Goal: Task Accomplishment & Management: Complete application form

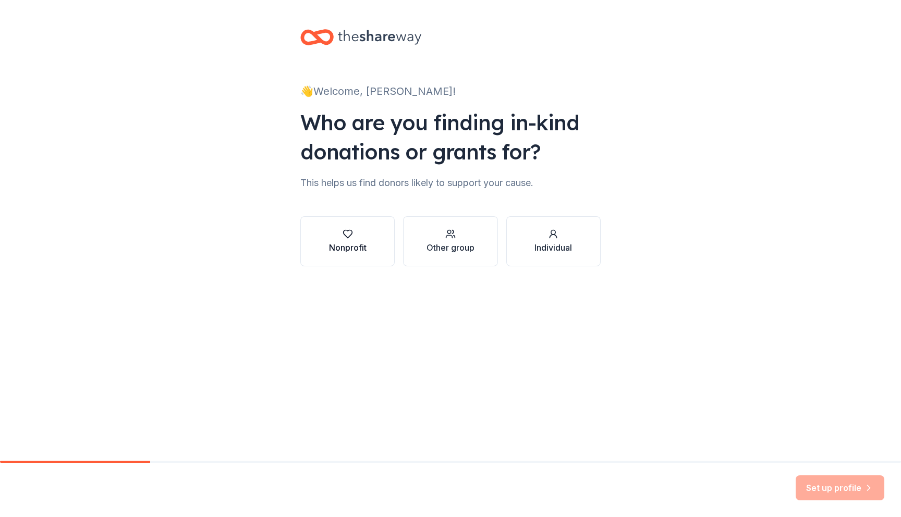
click at [357, 236] on div "button" at bounding box center [348, 234] width 38 height 10
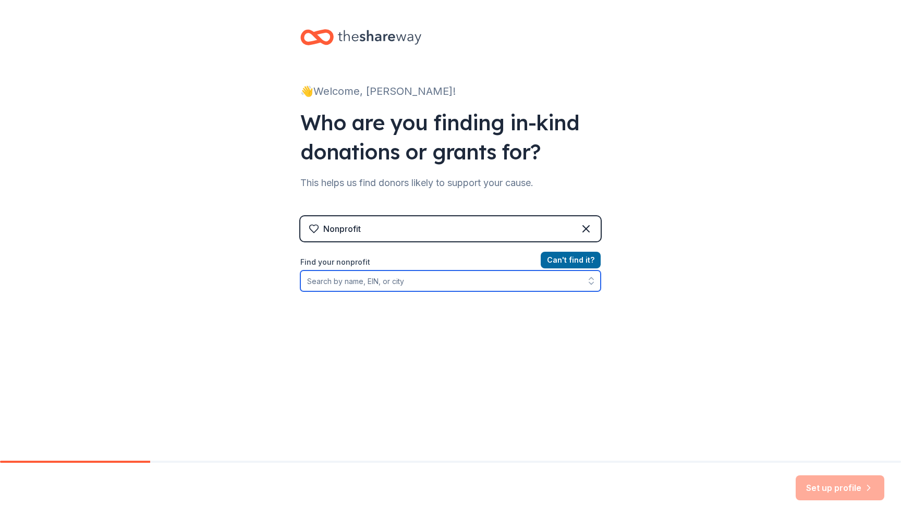
click at [346, 283] on input "Find your nonprofit" at bounding box center [450, 281] width 300 height 21
type input "31-"
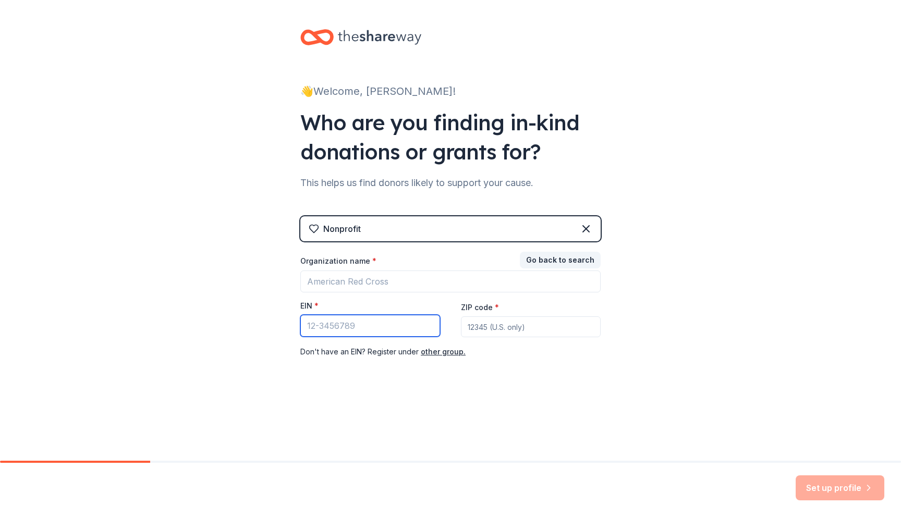
click at [339, 325] on input "EIN *" at bounding box center [370, 326] width 140 height 22
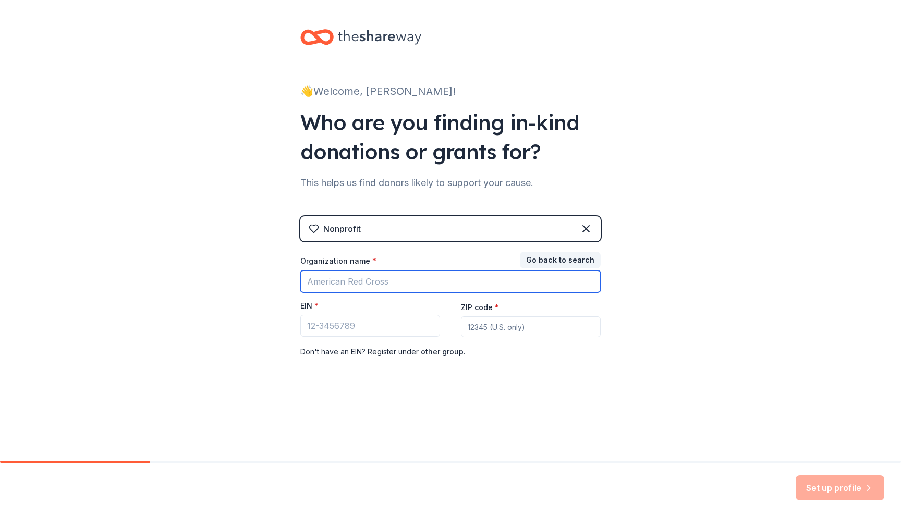
click at [360, 280] on input "Organization name *" at bounding box center [450, 282] width 300 height 22
type input "[US_STATE] Architectural Foundaton"
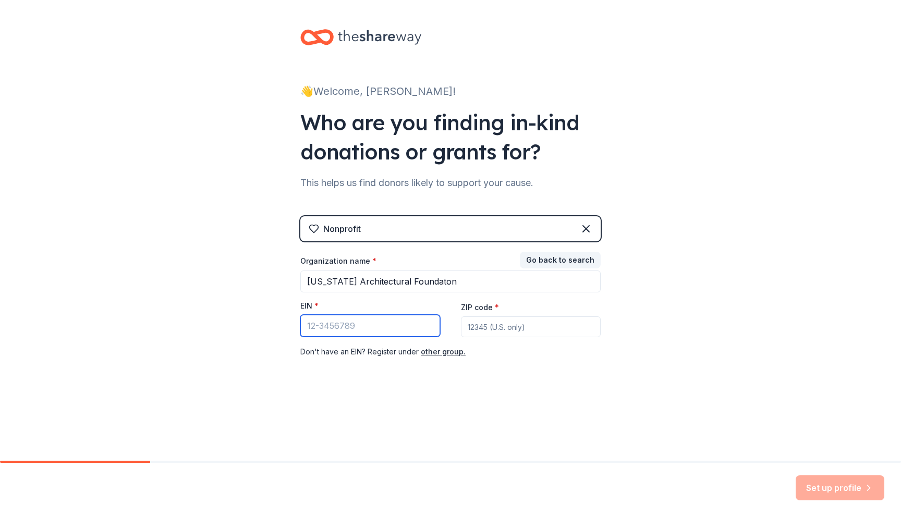
click at [329, 323] on input "EIN *" at bounding box center [370, 326] width 140 height 22
type input "[US_EMPLOYER_IDENTIFICATION_NUMBER]"
click at [526, 320] on input "ZIP code *" at bounding box center [531, 327] width 140 height 21
type input "66202"
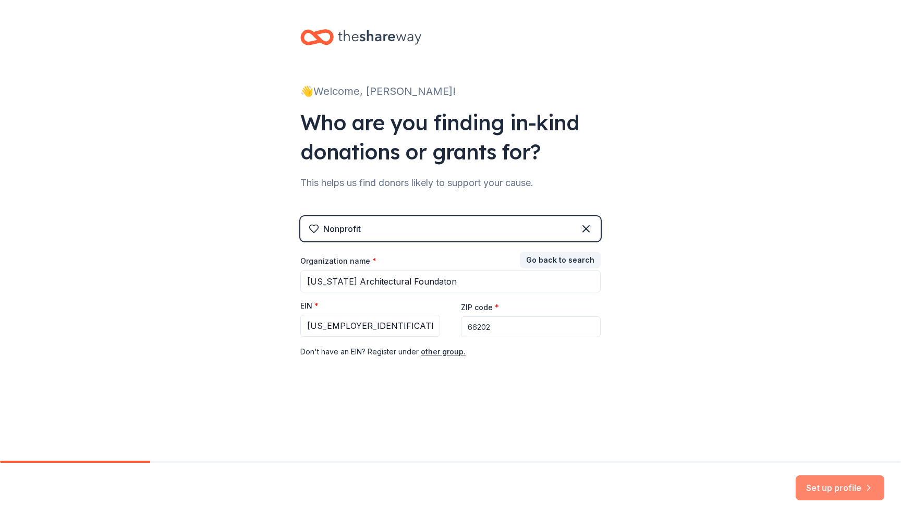
click at [825, 489] on button "Set up profile" at bounding box center [840, 488] width 89 height 25
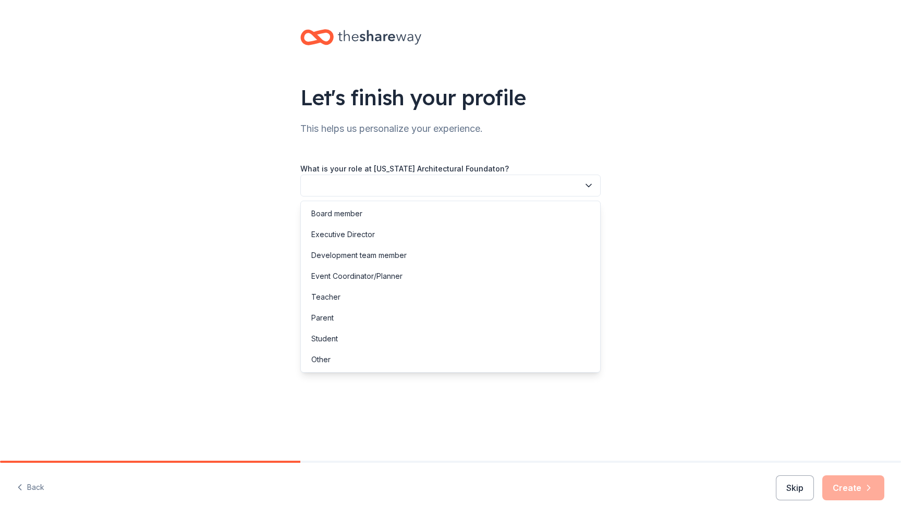
click at [562, 185] on button "button" at bounding box center [450, 186] width 300 height 22
click at [490, 267] on div "Event Coordinator/Planner" at bounding box center [450, 276] width 295 height 21
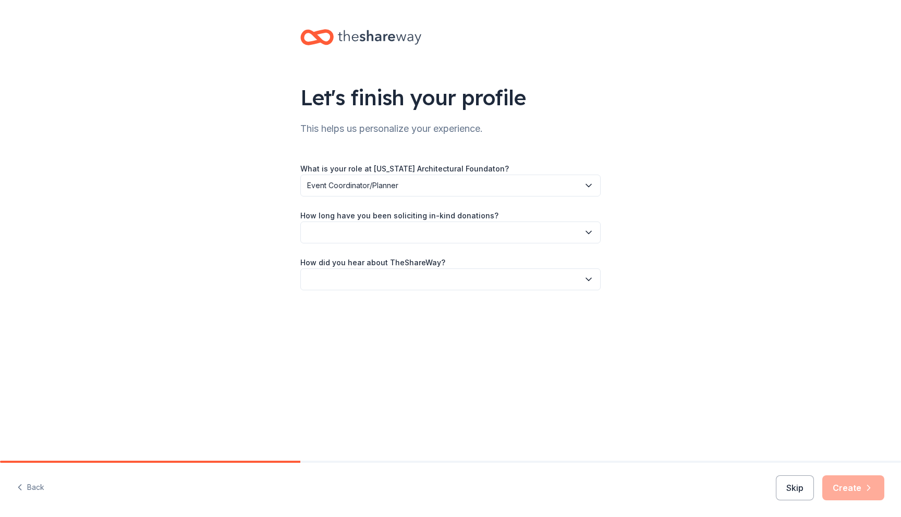
click at [494, 233] on button "button" at bounding box center [450, 233] width 300 height 22
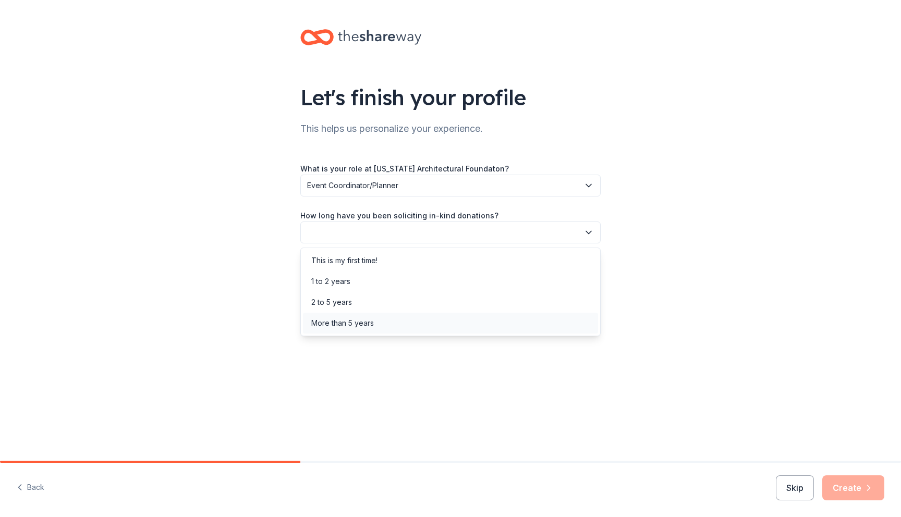
click at [444, 325] on div "More than 5 years" at bounding box center [450, 323] width 295 height 21
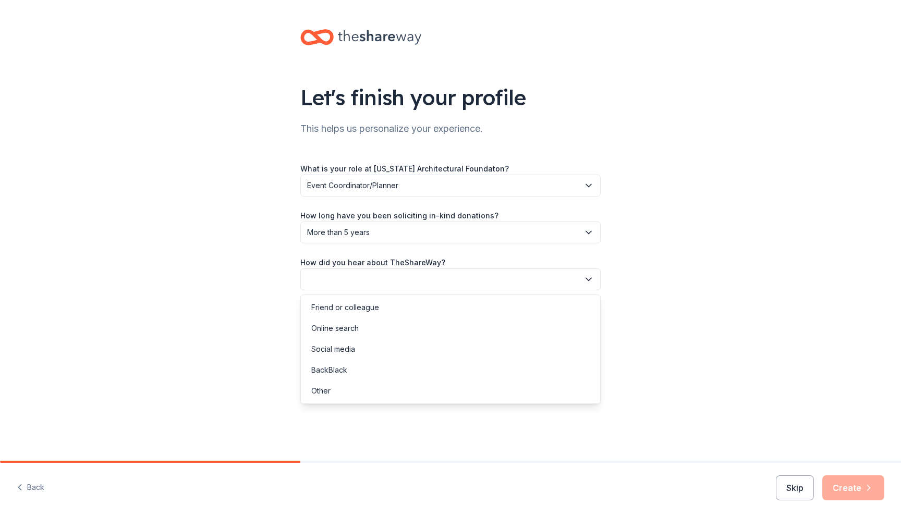
click at [454, 284] on button "button" at bounding box center [450, 280] width 300 height 22
click at [444, 305] on div "Friend or colleague" at bounding box center [450, 307] width 295 height 21
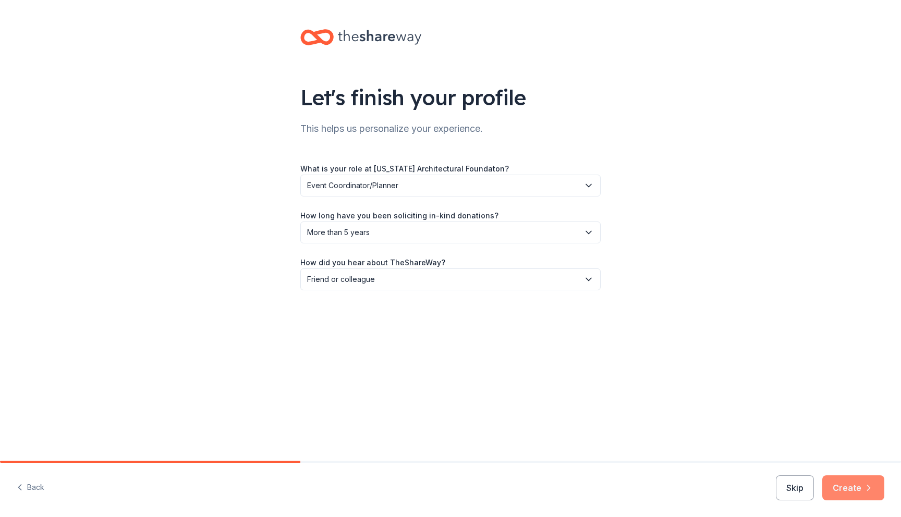
click at [847, 494] on button "Create" at bounding box center [854, 488] width 62 height 25
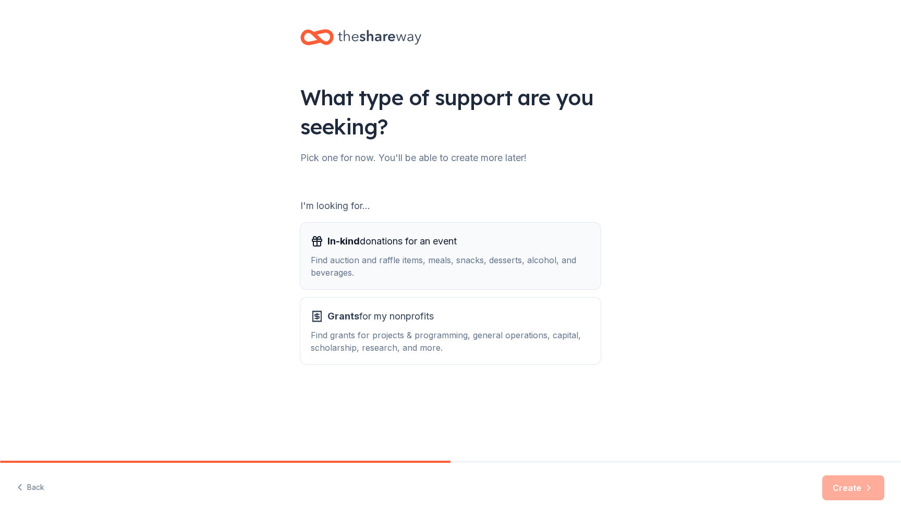
click at [453, 254] on div "Find auction and raffle items, meals, snacks, desserts, alcohol, and beverages." at bounding box center [451, 266] width 280 height 25
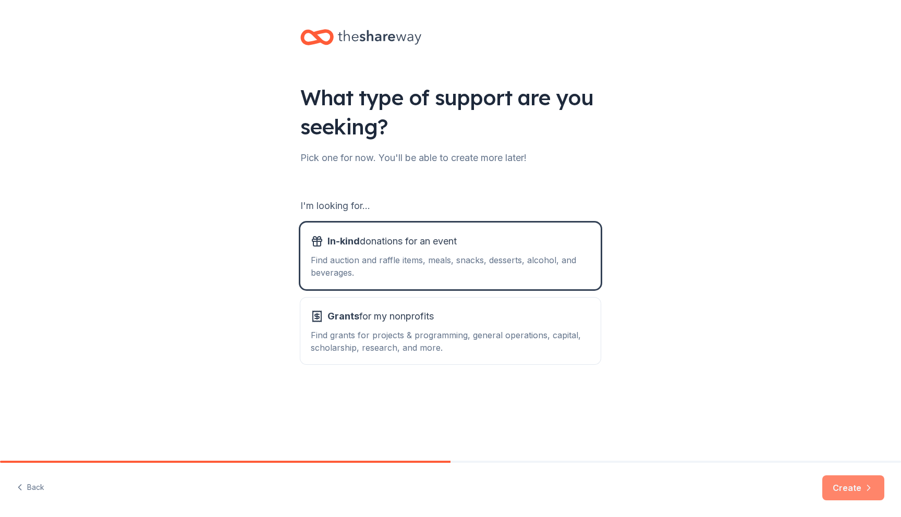
click at [841, 490] on button "Create" at bounding box center [854, 488] width 62 height 25
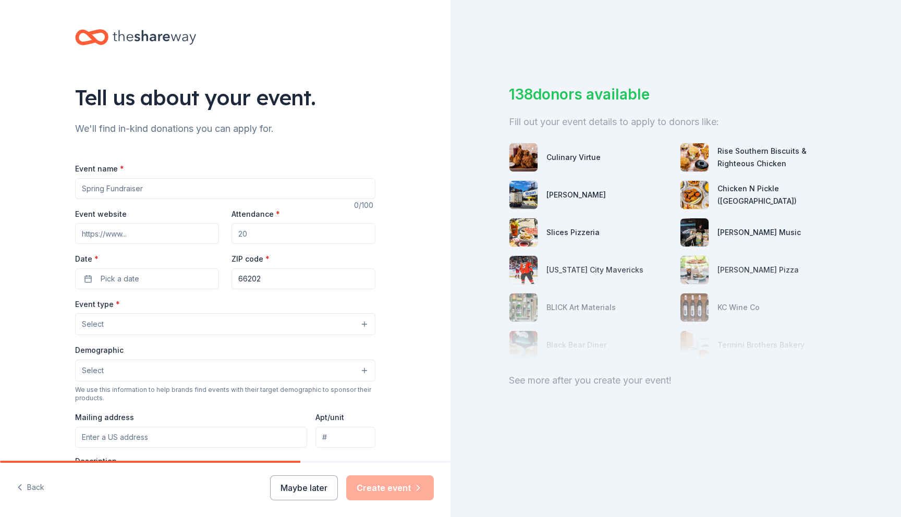
click at [257, 194] on input "Event name *" at bounding box center [225, 188] width 300 height 21
type input "Silent Auction for [US_STATE] Architectural Foundation"
click at [137, 236] on input "Event website" at bounding box center [147, 233] width 144 height 21
type input "aiaks.org"
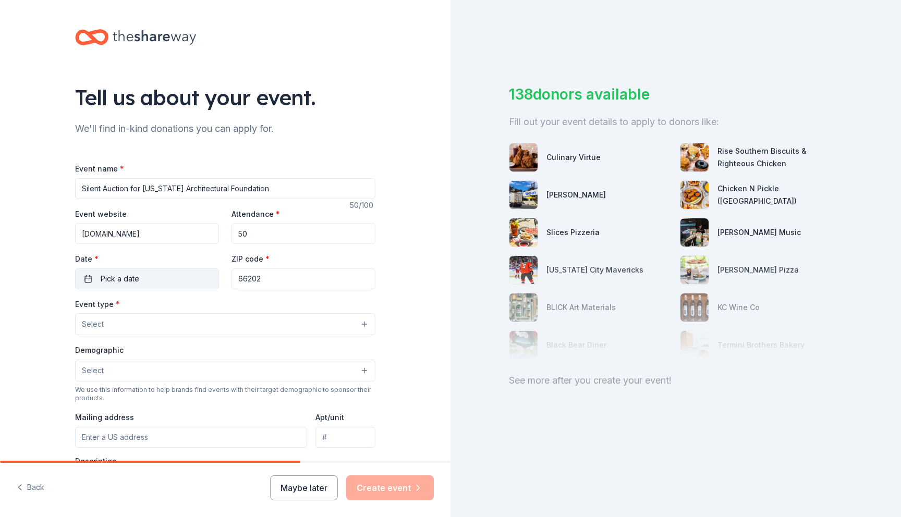
type input "50"
click at [101, 278] on span "Pick a date" at bounding box center [120, 279] width 39 height 13
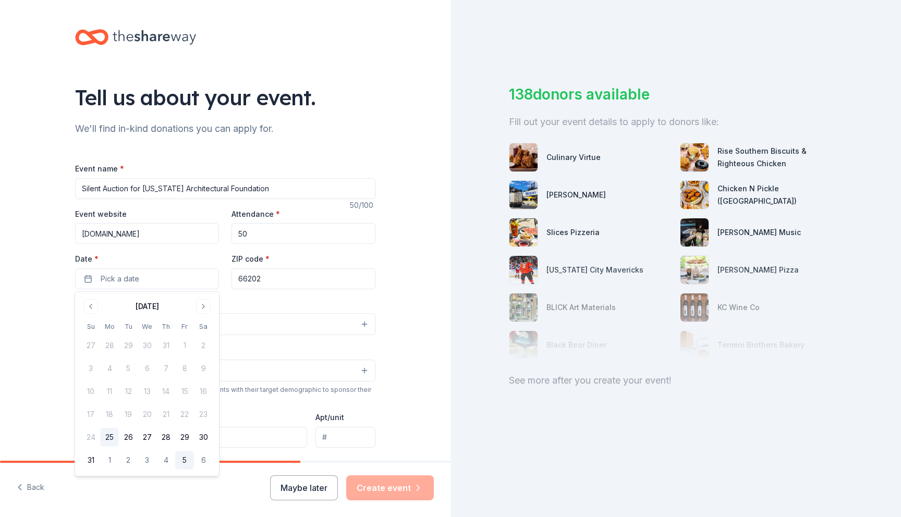
click at [182, 457] on button "5" at bounding box center [184, 460] width 19 height 19
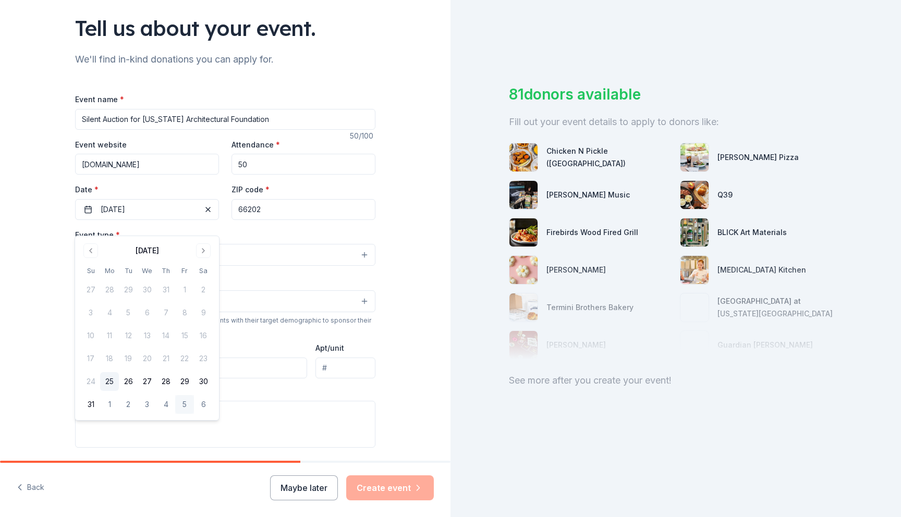
scroll to position [72, 0]
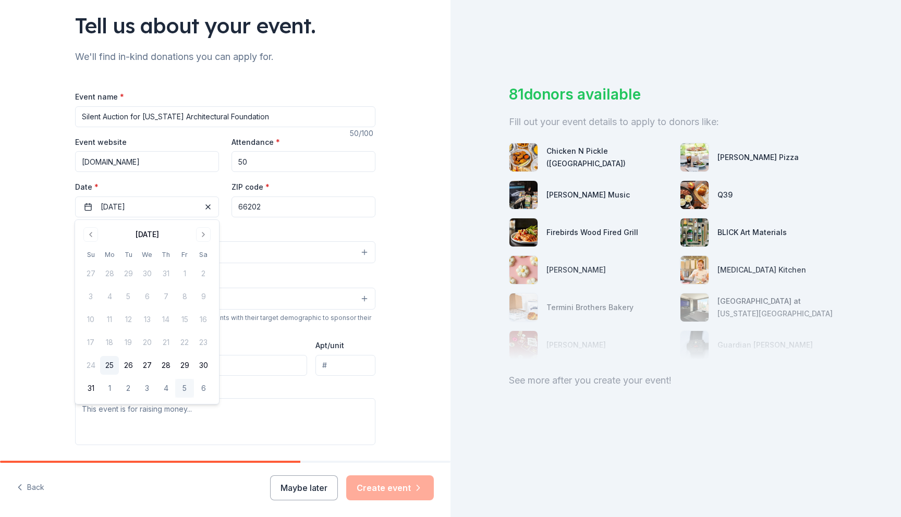
click at [318, 235] on div "Event type * Select" at bounding box center [225, 245] width 300 height 38
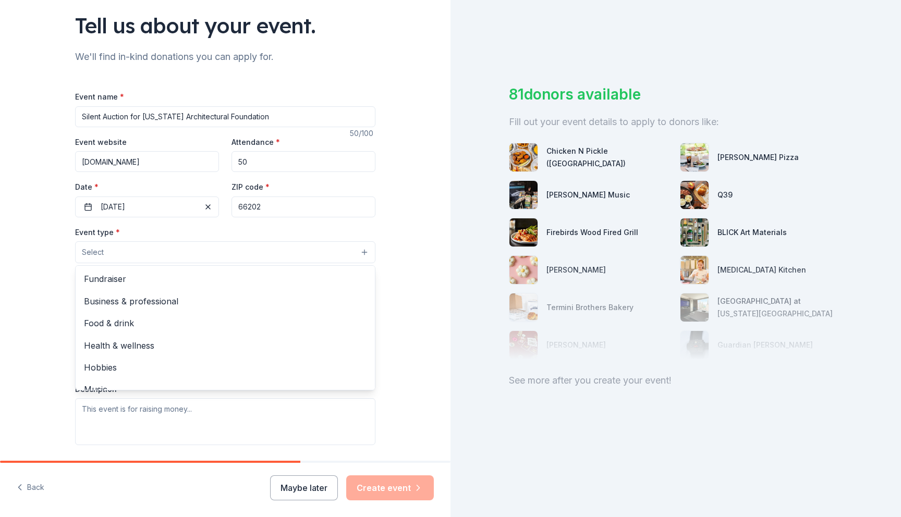
click at [285, 252] on button "Select" at bounding box center [225, 252] width 300 height 22
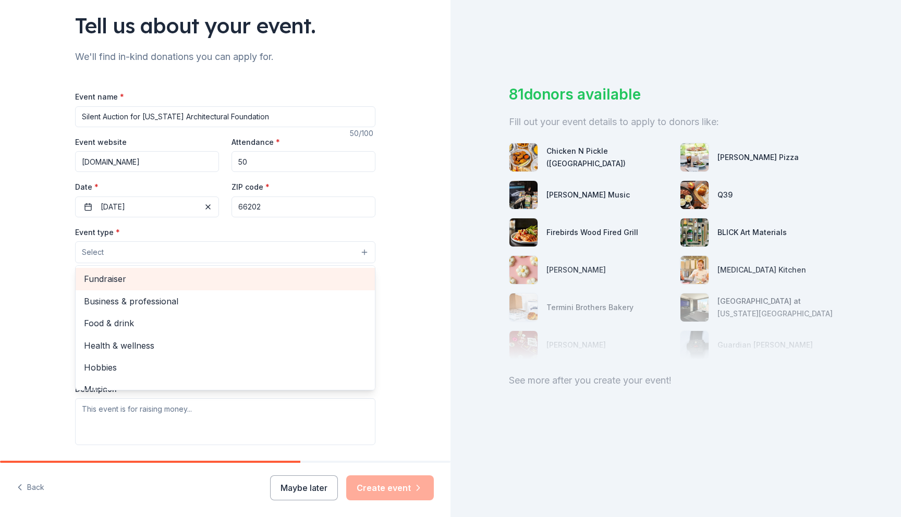
click at [273, 279] on span "Fundraiser" at bounding box center [225, 279] width 283 height 14
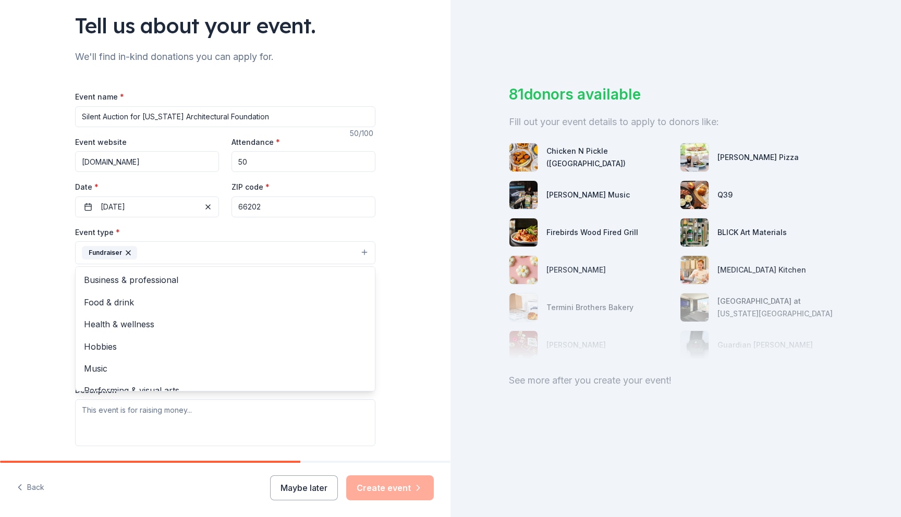
click at [393, 255] on div "Tell us about your event. We'll find in-kind donations you can apply for. Event…" at bounding box center [225, 275] width 451 height 695
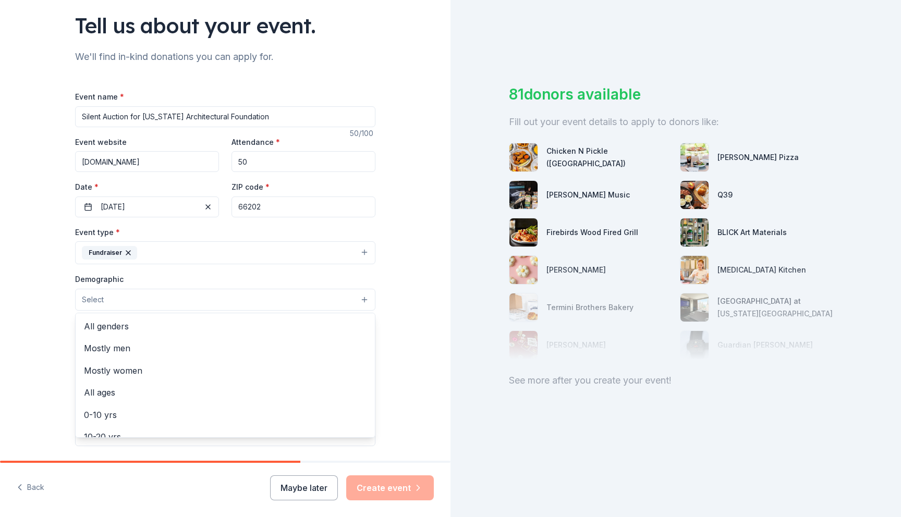
click at [267, 298] on button "Select" at bounding box center [225, 300] width 300 height 22
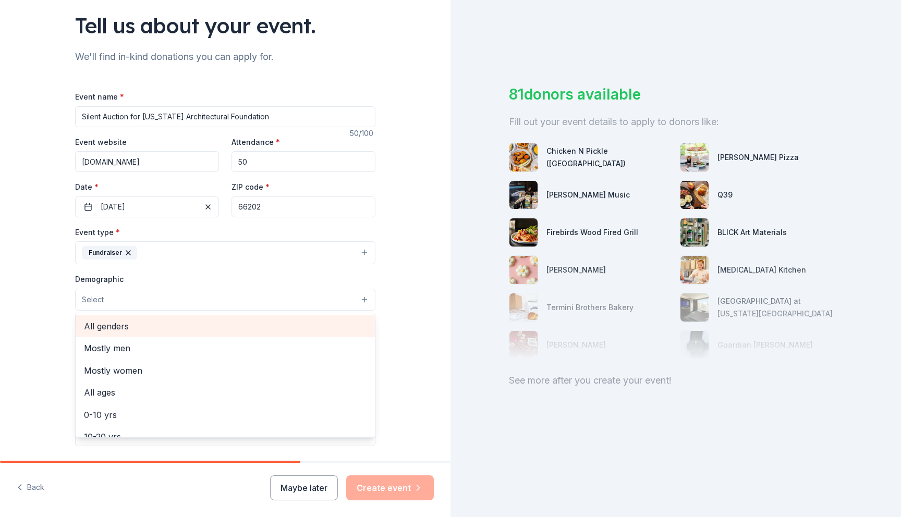
click at [252, 325] on span "All genders" at bounding box center [225, 327] width 283 height 14
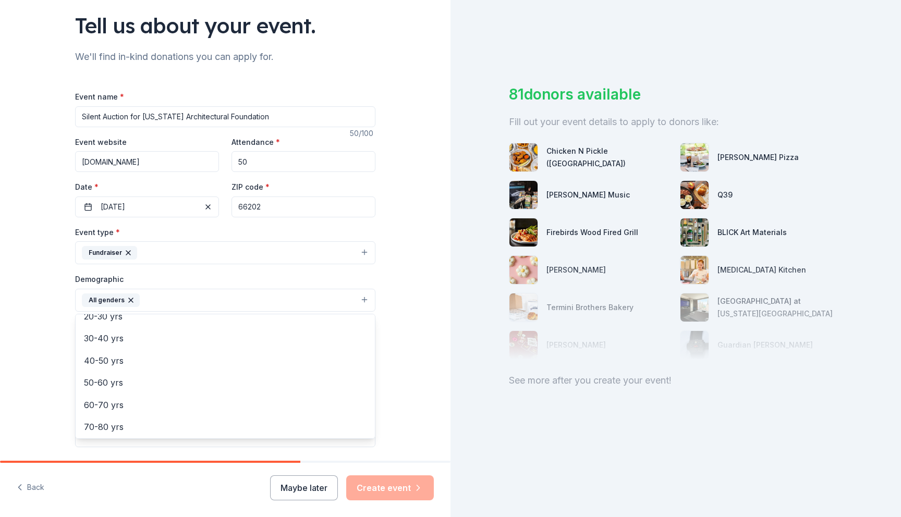
scroll to position [127, 0]
click at [420, 282] on div "Tell us about your event. We'll find in-kind donations you can apply for. Event…" at bounding box center [225, 276] width 451 height 696
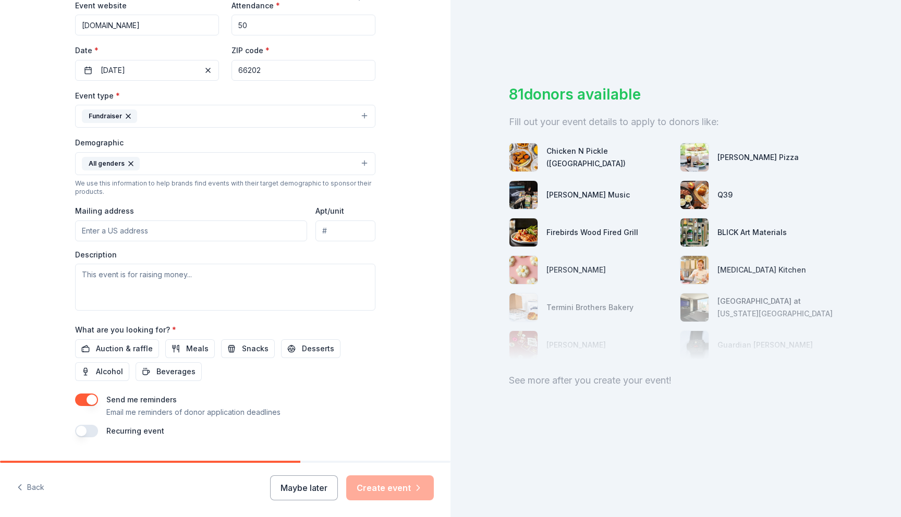
scroll to position [213, 0]
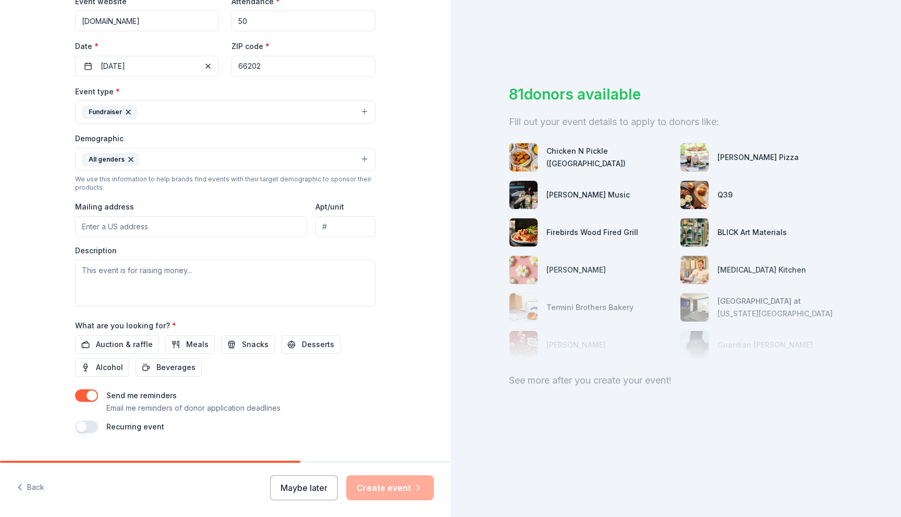
click at [275, 224] on input "Mailing address" at bounding box center [191, 226] width 232 height 21
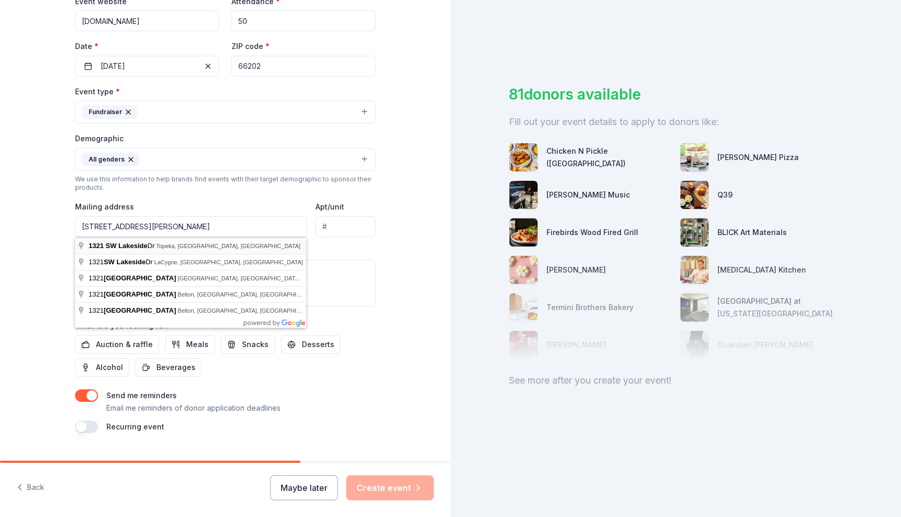
type input "1321 Southwest Lakeside Drive, Topeka, KS, 66604"
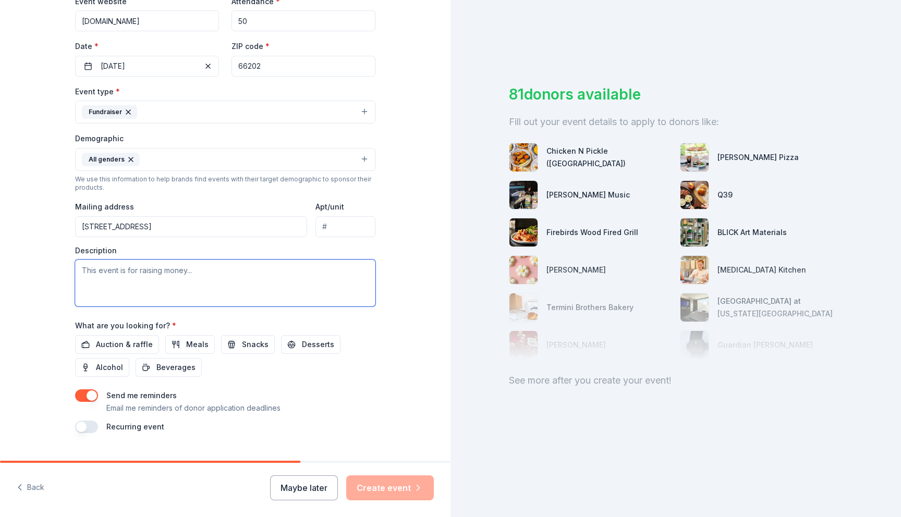
click at [226, 271] on textarea at bounding box center [225, 283] width 300 height 47
paste textarea "I am reaching out to you because AIA Kansas is raising money for architectural …"
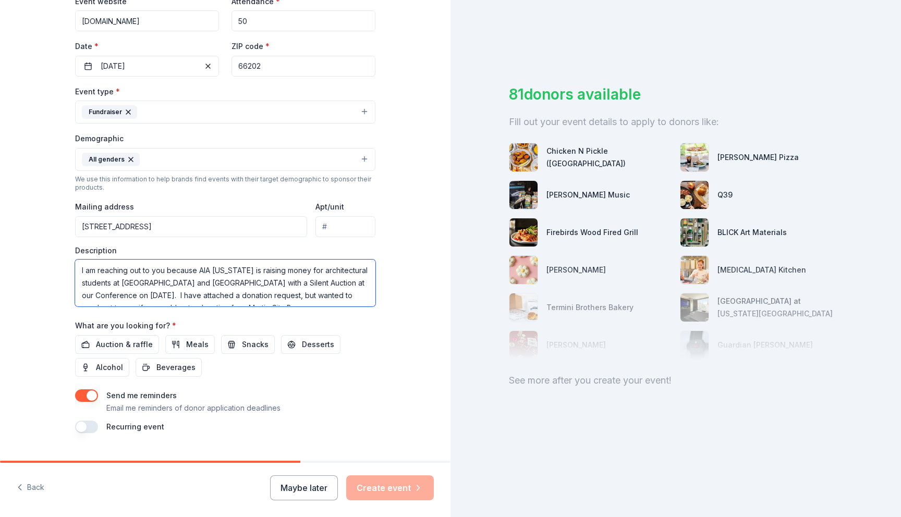
scroll to position [19, 0]
drag, startPoint x: 220, startPoint y: 289, endPoint x: 78, endPoint y: 280, distance: 142.2
click at [77, 280] on textarea "I am reaching out to you because AIA Kansas is raising money for architectural …" at bounding box center [225, 283] width 300 height 47
type textarea "I am reaching out to you because AIA Kansas is raising money for architectural …"
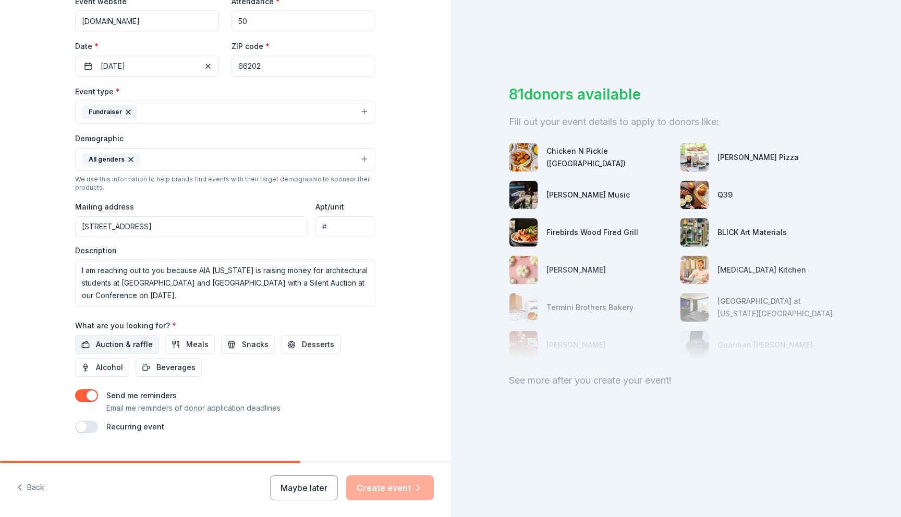
click at [120, 343] on span "Auction & raffle" at bounding box center [124, 345] width 57 height 13
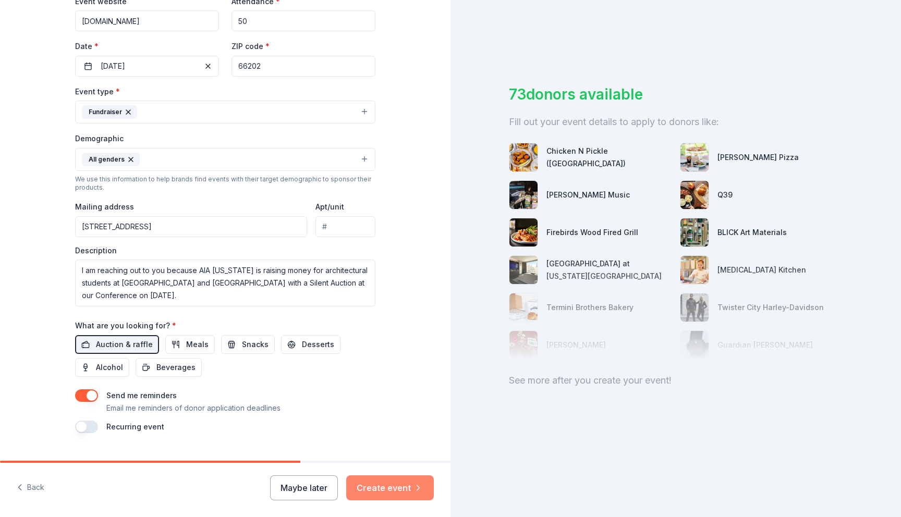
click at [384, 488] on button "Create event" at bounding box center [390, 488] width 88 height 25
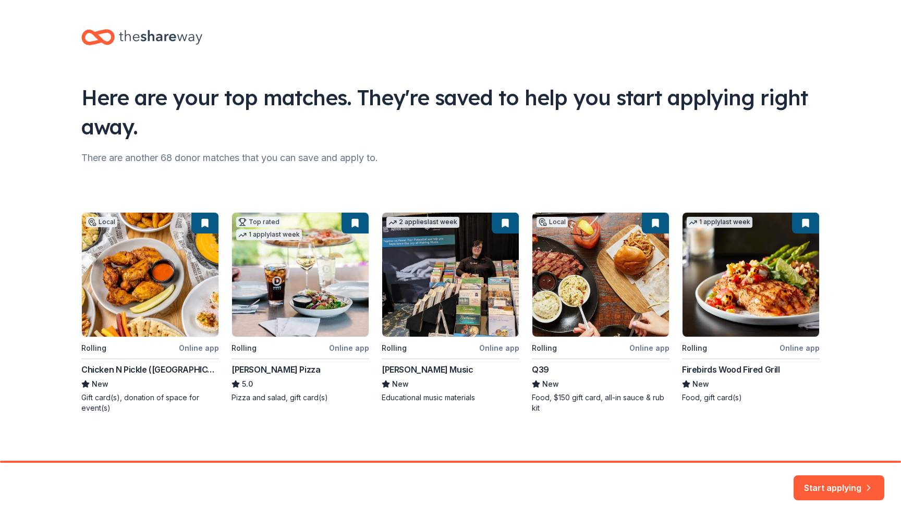
click at [154, 324] on div "Local Rolling Online app Chicken N Pickle (Overland Park) New Gift card(s), don…" at bounding box center [450, 312] width 739 height 201
click at [170, 271] on div "Local Rolling Online app Chicken N Pickle (Overland Park) New Gift card(s), don…" at bounding box center [450, 312] width 739 height 201
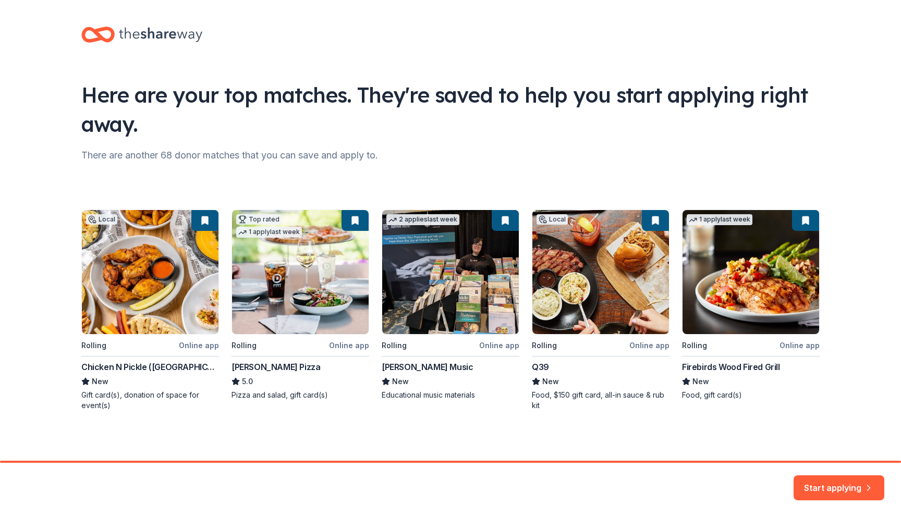
click at [191, 347] on div "Local Rolling Online app Chicken N Pickle (Overland Park) New Gift card(s), don…" at bounding box center [450, 310] width 739 height 201
click at [842, 487] on button "Start applying" at bounding box center [839, 481] width 91 height 25
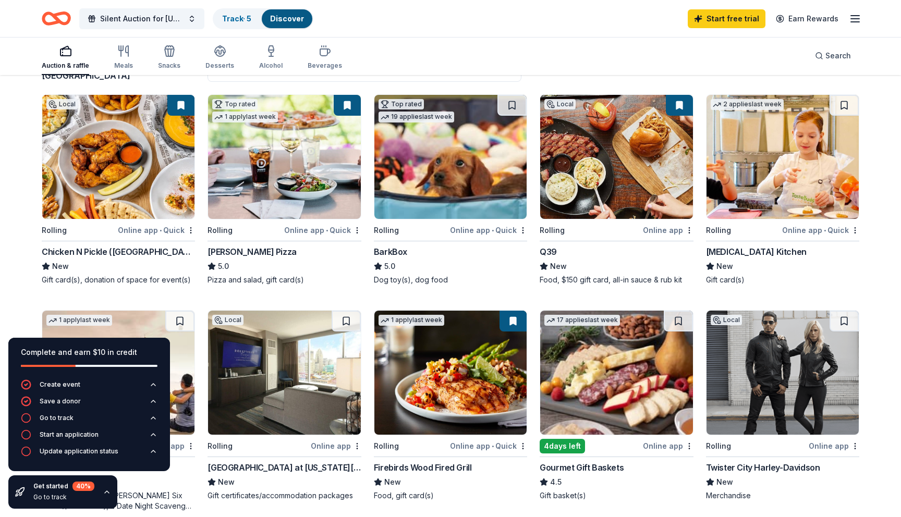
scroll to position [99, 0]
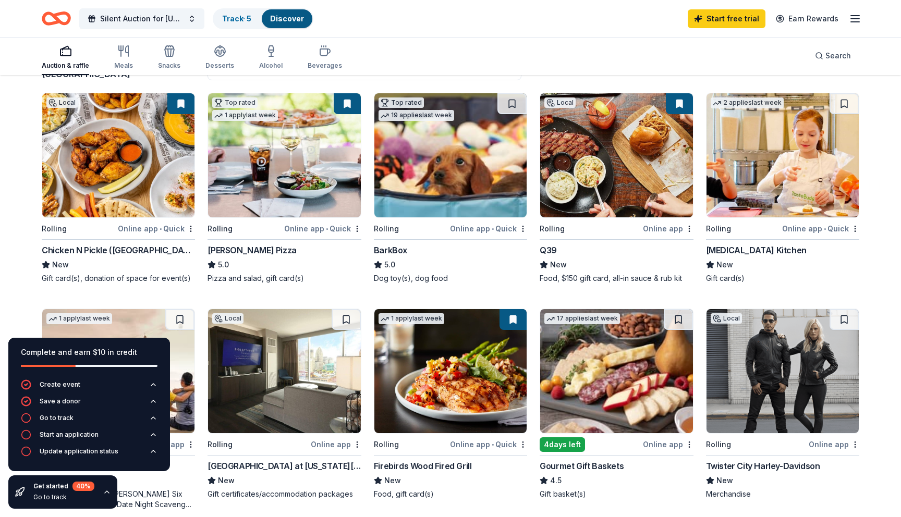
click at [117, 194] on img at bounding box center [118, 155] width 152 height 124
click at [657, 224] on div "Online app" at bounding box center [668, 228] width 51 height 13
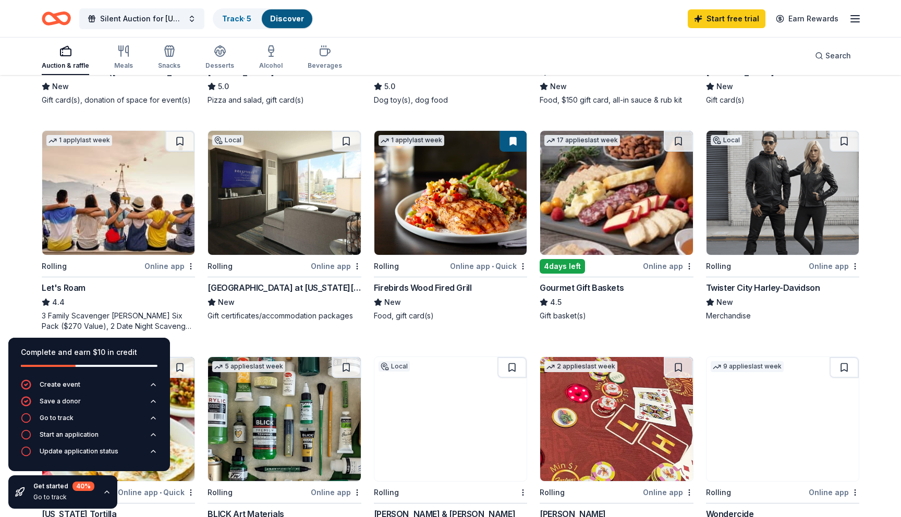
scroll to position [284, 0]
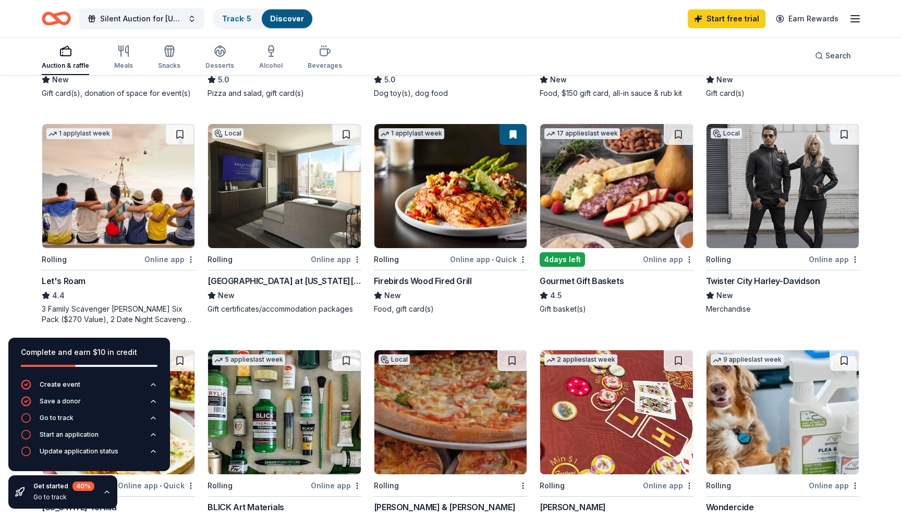
click at [445, 280] on div "Firebirds Wood Fired Grill" at bounding box center [423, 281] width 98 height 13
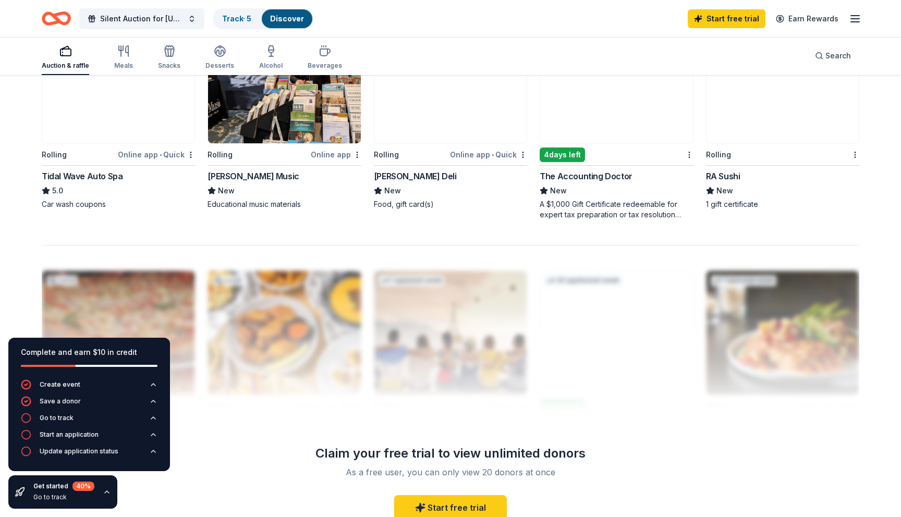
scroll to position [843, 0]
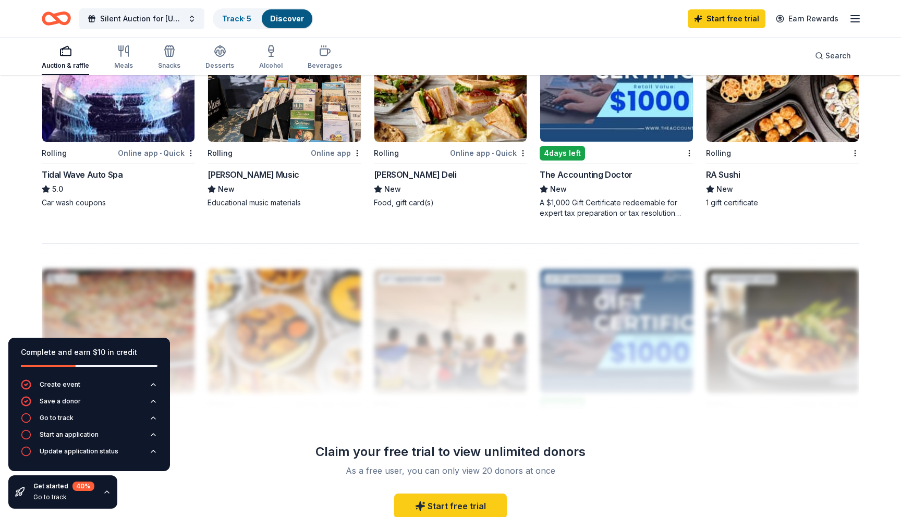
click at [725, 203] on div "1 gift certificate" at bounding box center [782, 203] width 153 height 10
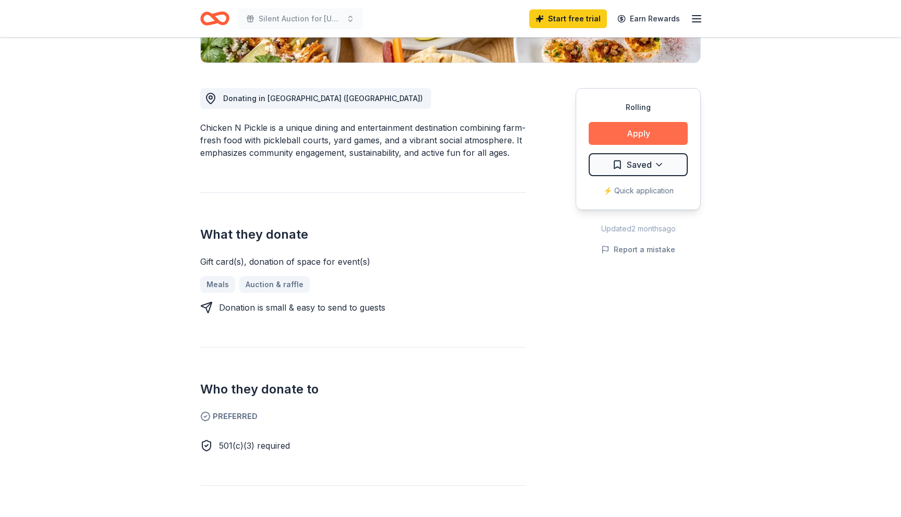
scroll to position [248, 0]
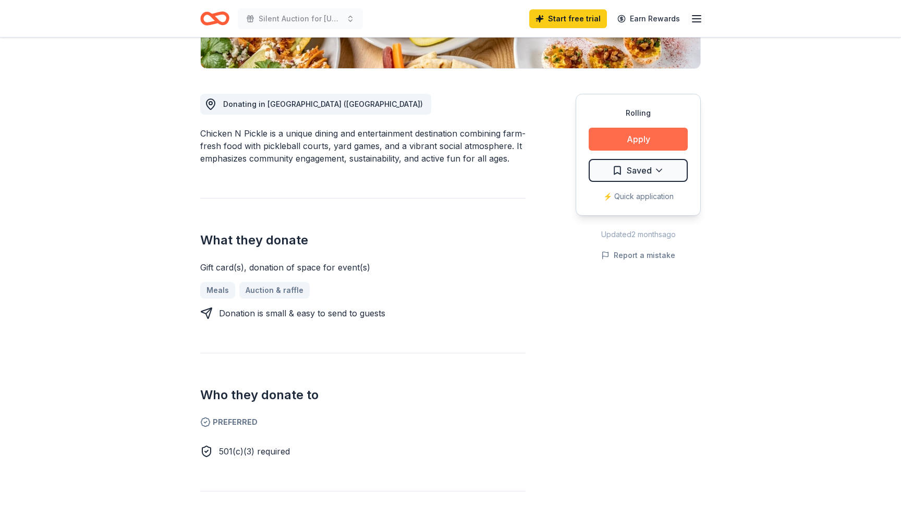
click at [655, 144] on button "Apply" at bounding box center [638, 139] width 99 height 23
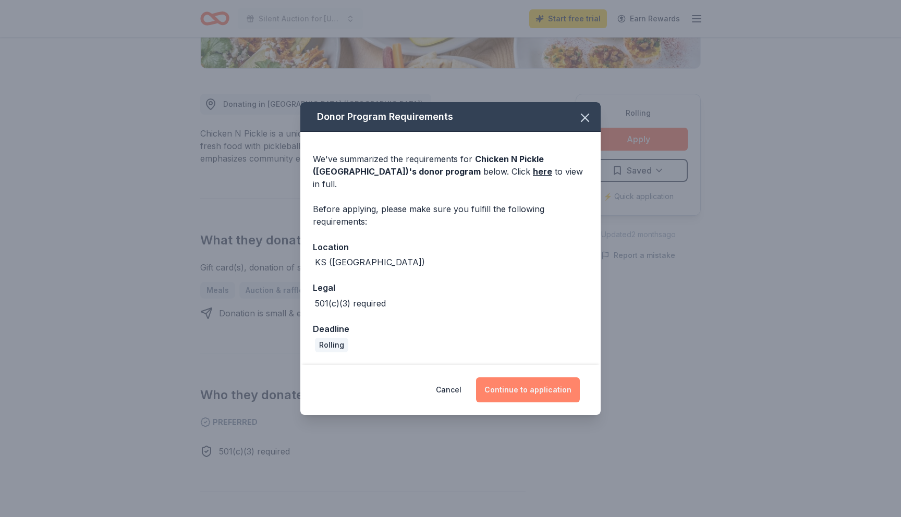
click at [510, 381] on button "Continue to application" at bounding box center [528, 390] width 104 height 25
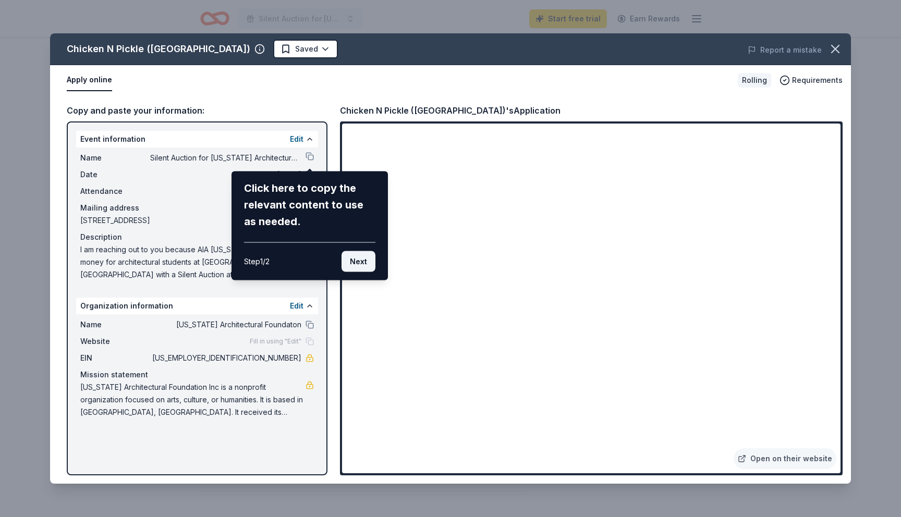
click at [352, 261] on button "Next" at bounding box center [359, 261] width 34 height 21
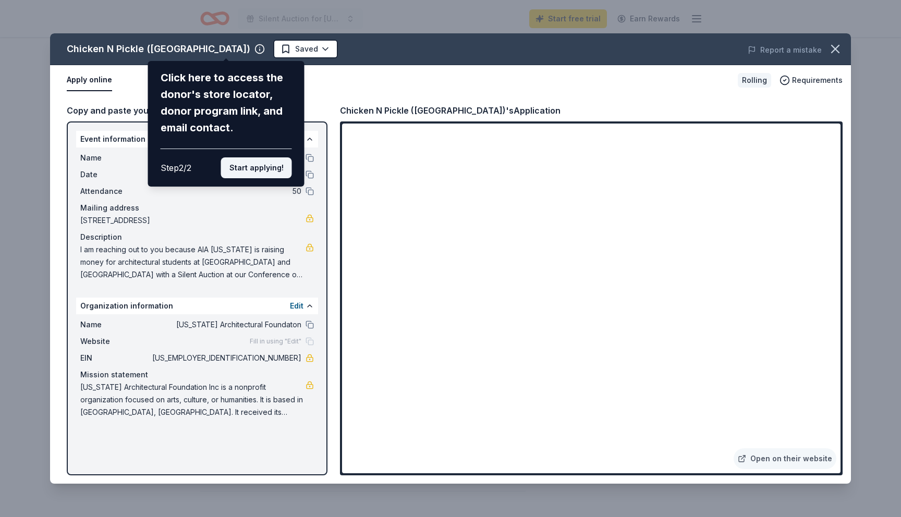
click at [262, 168] on button "Start applying!" at bounding box center [256, 168] width 71 height 21
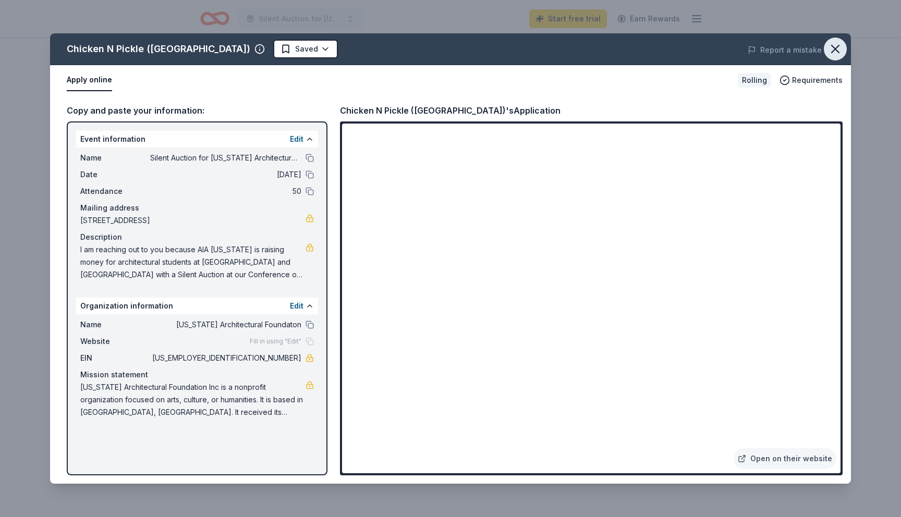
click at [834, 50] on icon "button" at bounding box center [835, 49] width 15 height 15
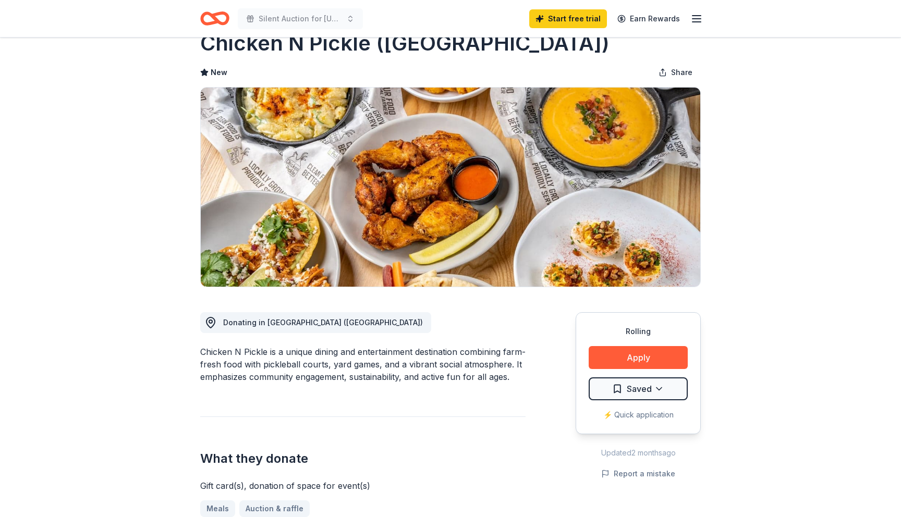
scroll to position [0, 0]
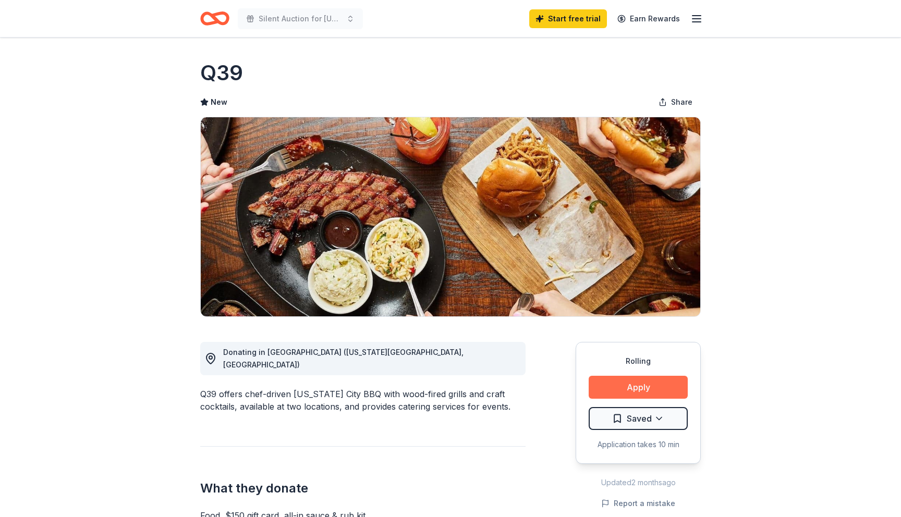
click at [618, 382] on button "Apply" at bounding box center [638, 387] width 99 height 23
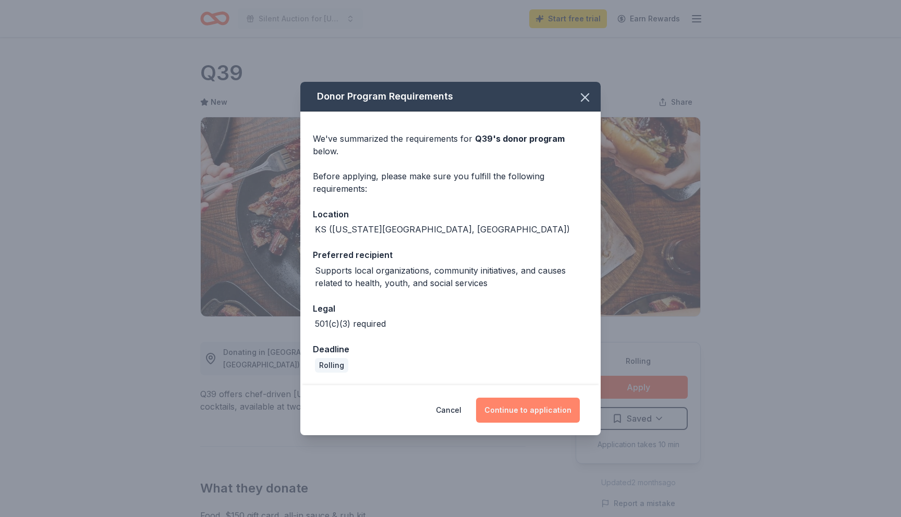
click at [526, 399] on button "Continue to application" at bounding box center [528, 410] width 104 height 25
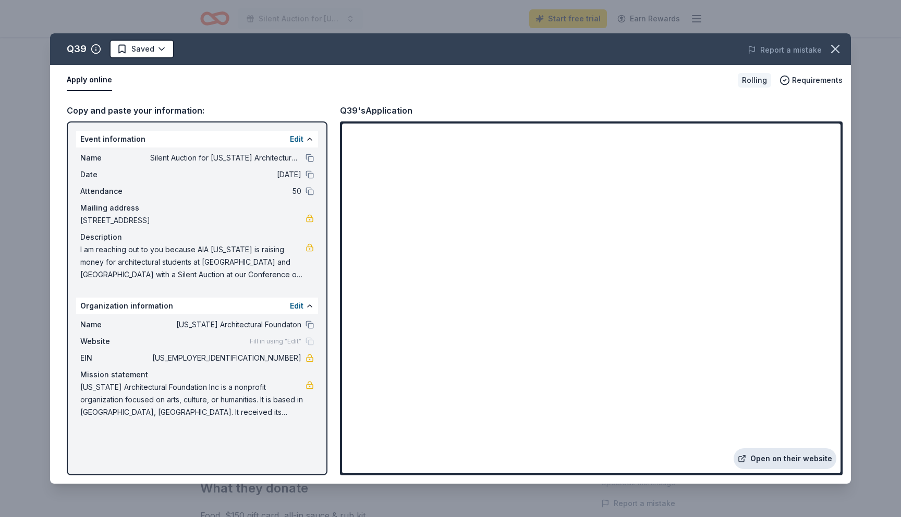
click at [804, 457] on link "Open on their website" at bounding box center [785, 459] width 103 height 21
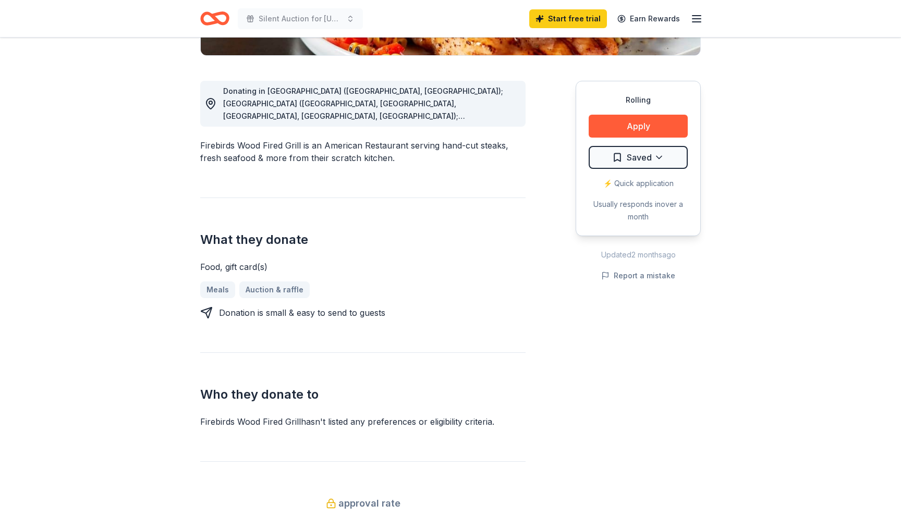
scroll to position [263, 0]
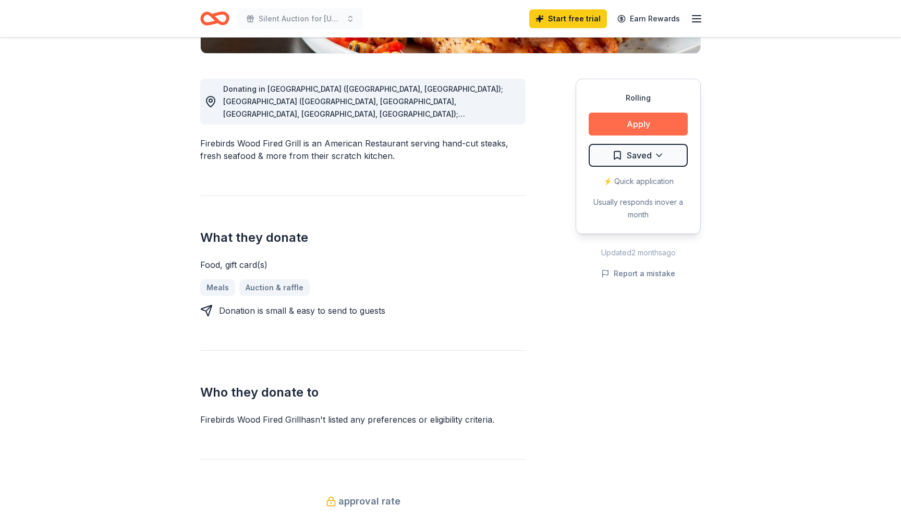
click at [645, 126] on button "Apply" at bounding box center [638, 124] width 99 height 23
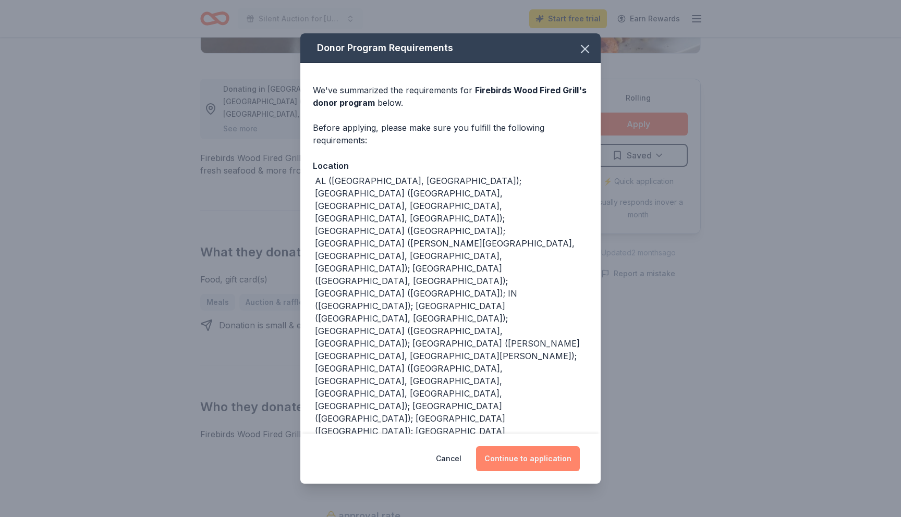
click at [514, 446] on button "Continue to application" at bounding box center [528, 458] width 104 height 25
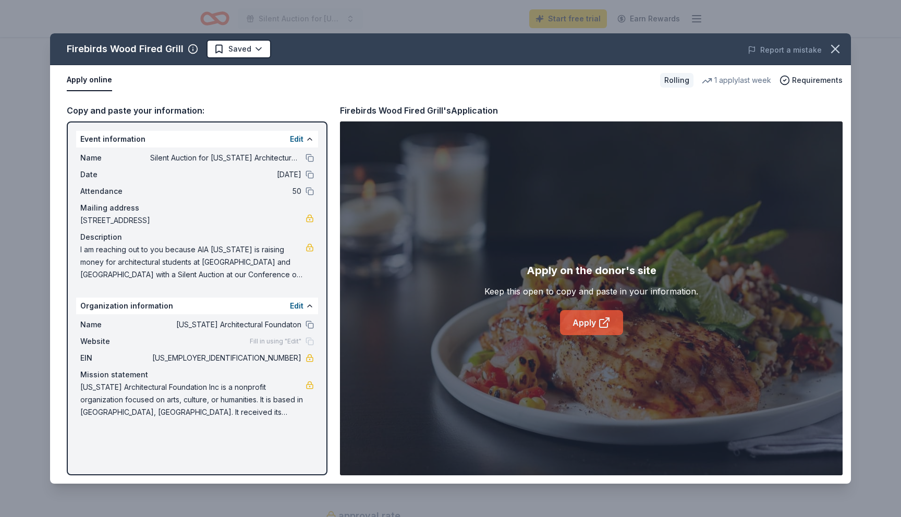
click at [597, 321] on link "Apply" at bounding box center [591, 322] width 63 height 25
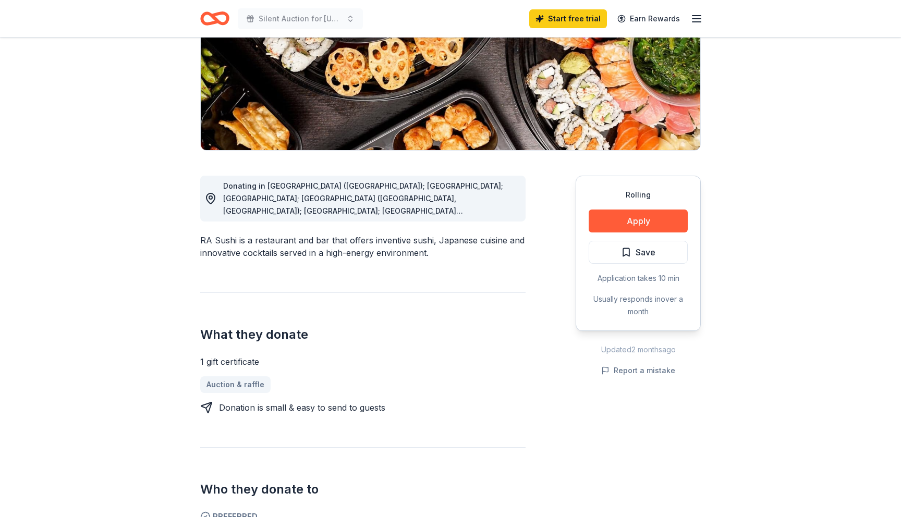
scroll to position [167, 0]
click at [661, 220] on button "Apply" at bounding box center [638, 220] width 99 height 23
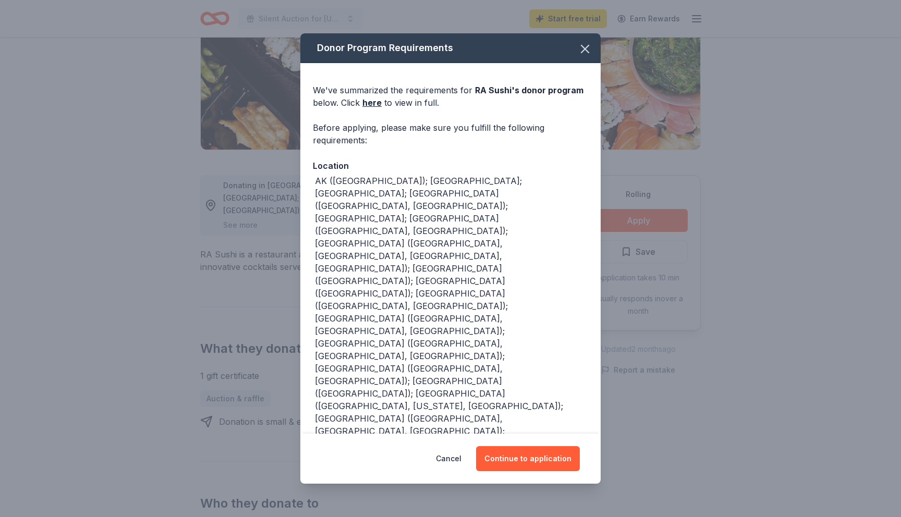
scroll to position [30, 0]
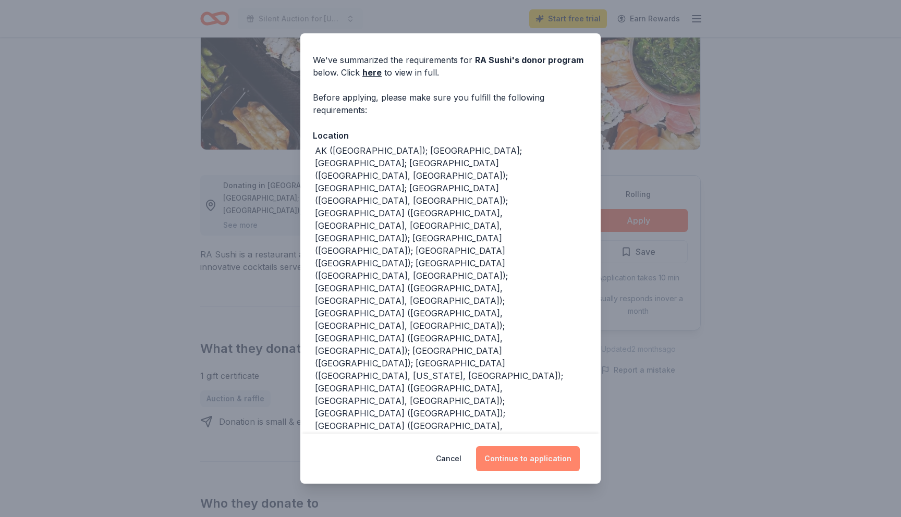
click at [523, 461] on button "Continue to application" at bounding box center [528, 458] width 104 height 25
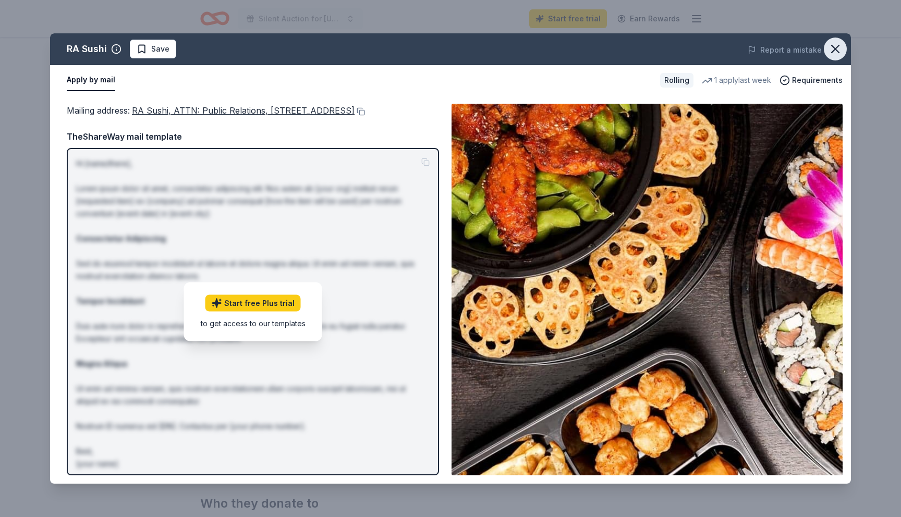
click at [834, 46] on icon "button" at bounding box center [835, 49] width 15 height 15
